Goal: Information Seeking & Learning: Learn about a topic

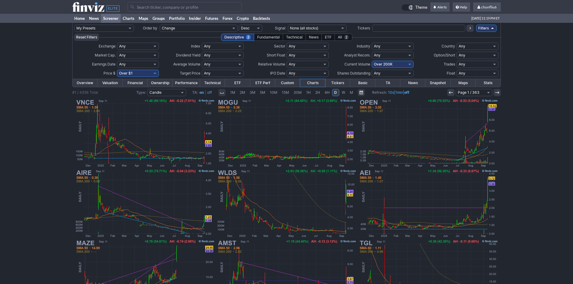
click at [126, 72] on select "Any Under $1 Under $2 Under $3 Under $4 Under $5 Under $7 Under $10 Under $15 U…" at bounding box center [138, 73] width 42 height 7
select select "o10"
click at [117, 70] on select "Any Under $1 Under $2 Under $3 Under $4 Under $5 Under $7 Under $10 Under $15 U…" at bounding box center [138, 73] width 42 height 7
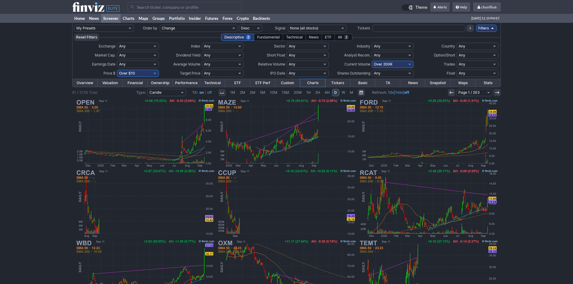
click at [401, 65] on select "Any Under 50K Under 100K Under 500K Under 750K Under 1M Over 0 Over 50K Over 10…" at bounding box center [393, 64] width 42 height 7
select select "o500"
click at [372, 61] on select "Any Under 50K Under 100K Under 500K Under 750K Under 1M Over 0 Over 50K Over 10…" at bounding box center [393, 64] width 42 height 7
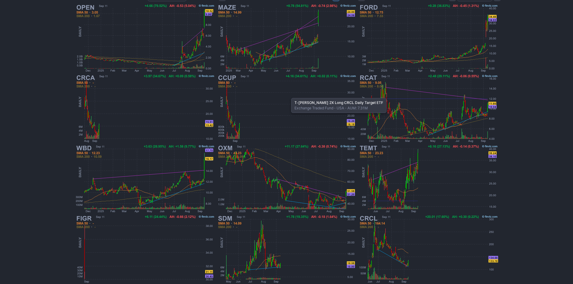
scroll to position [112, 0]
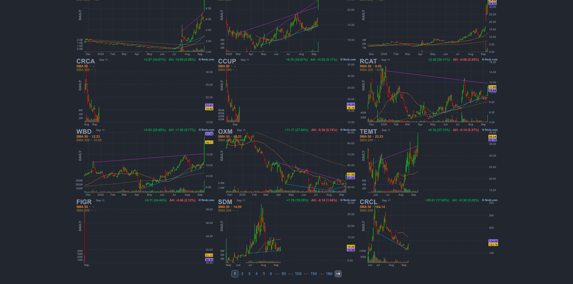
click at [336, 272] on icon at bounding box center [337, 273] width 5 height 5
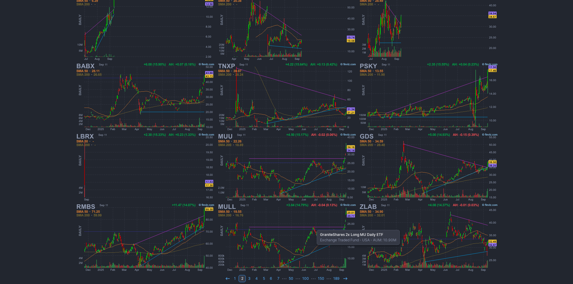
scroll to position [112, 0]
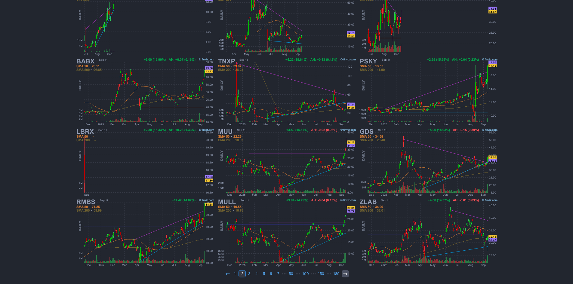
click at [345, 273] on use at bounding box center [345, 273] width 4 height 3
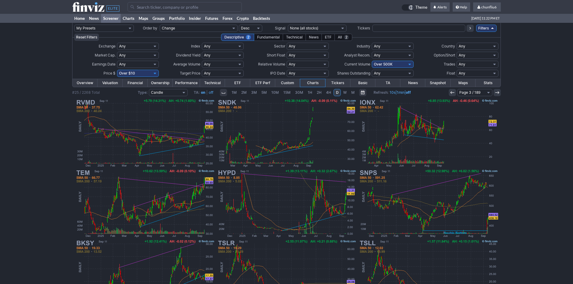
click at [451, 93] on use at bounding box center [452, 92] width 4 height 3
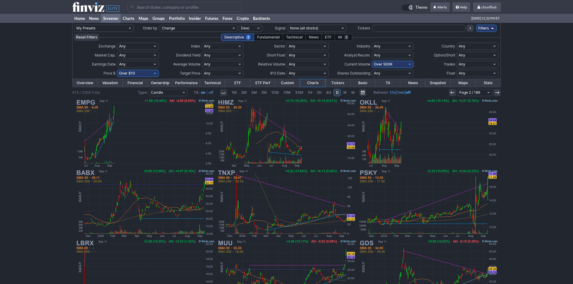
click at [451, 93] on use at bounding box center [452, 92] width 4 height 3
